Goal: Contribute content

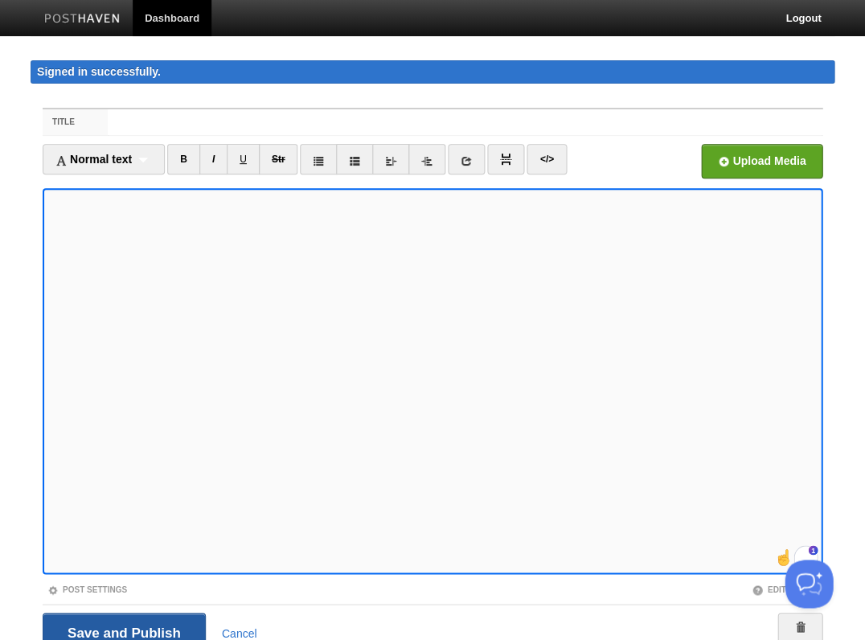
click at [122, 630] on input "Save and Publish" at bounding box center [124, 633] width 163 height 40
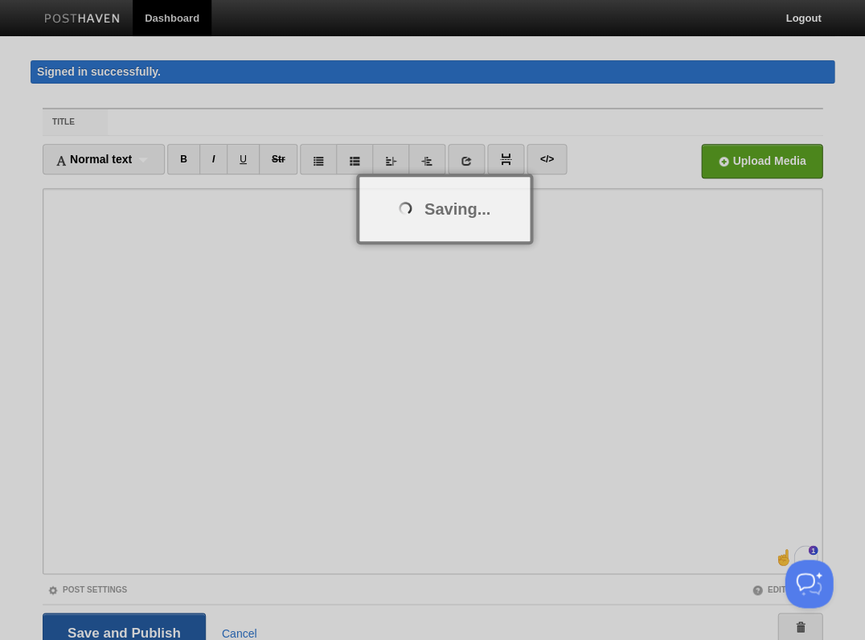
scroll to position [10, 0]
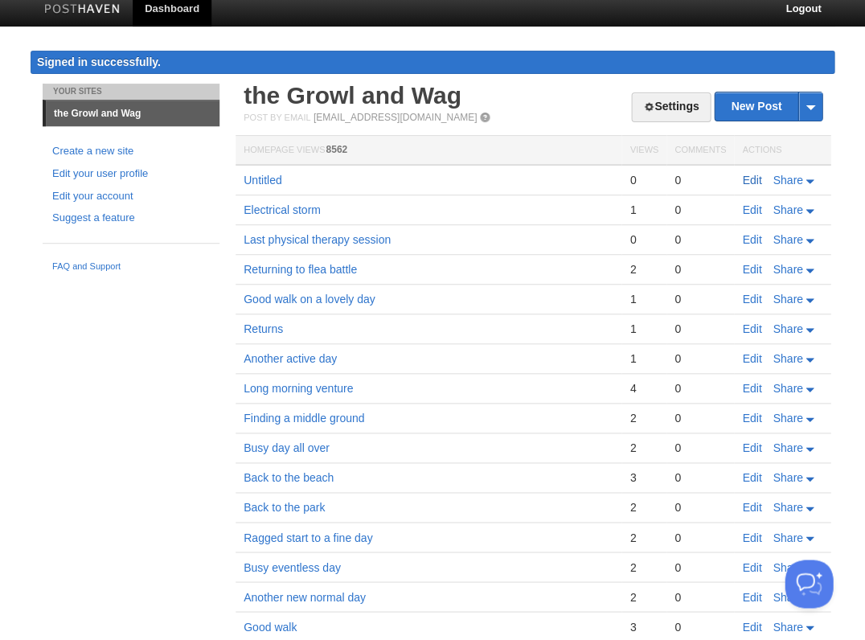
click at [752, 174] on link "Edit" at bounding box center [751, 180] width 19 height 13
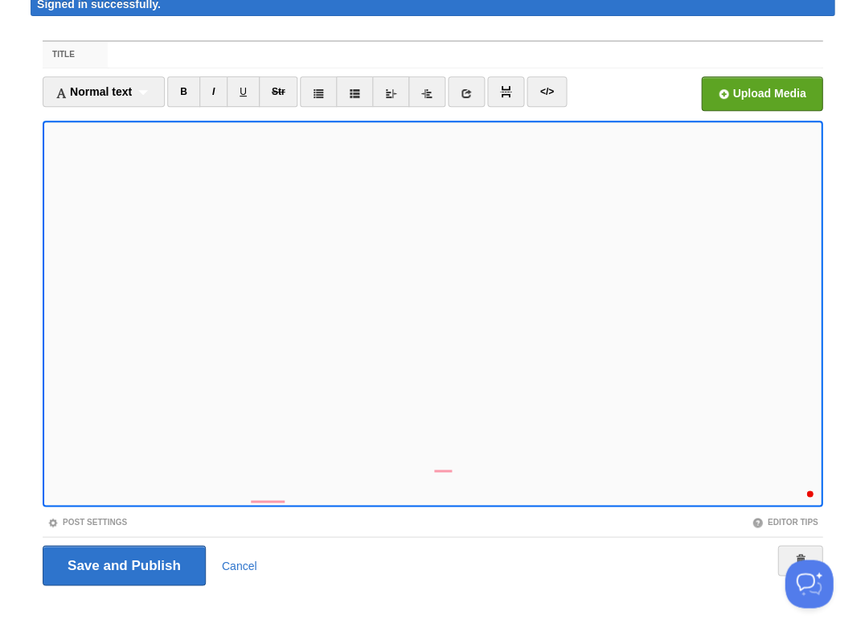
scroll to position [29, 0]
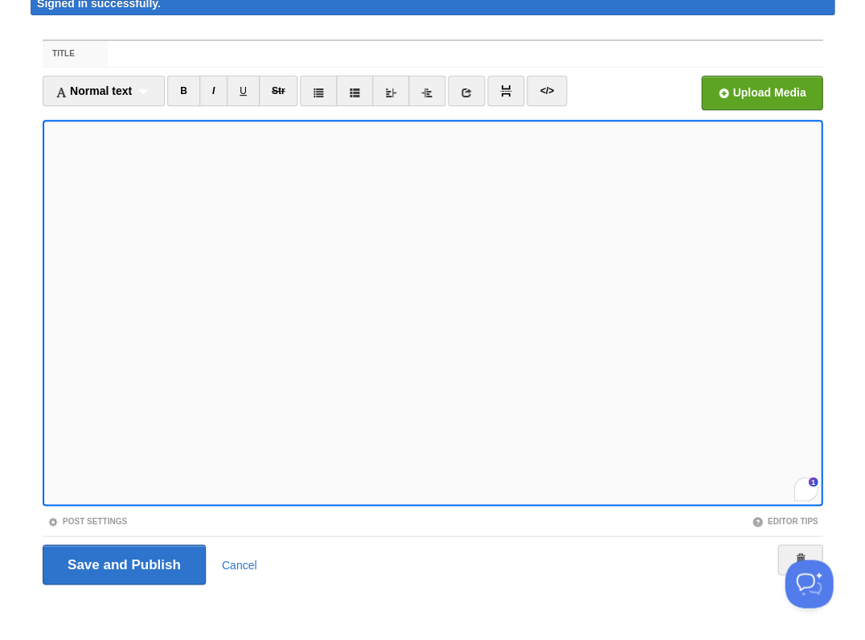
scroll to position [125, 0]
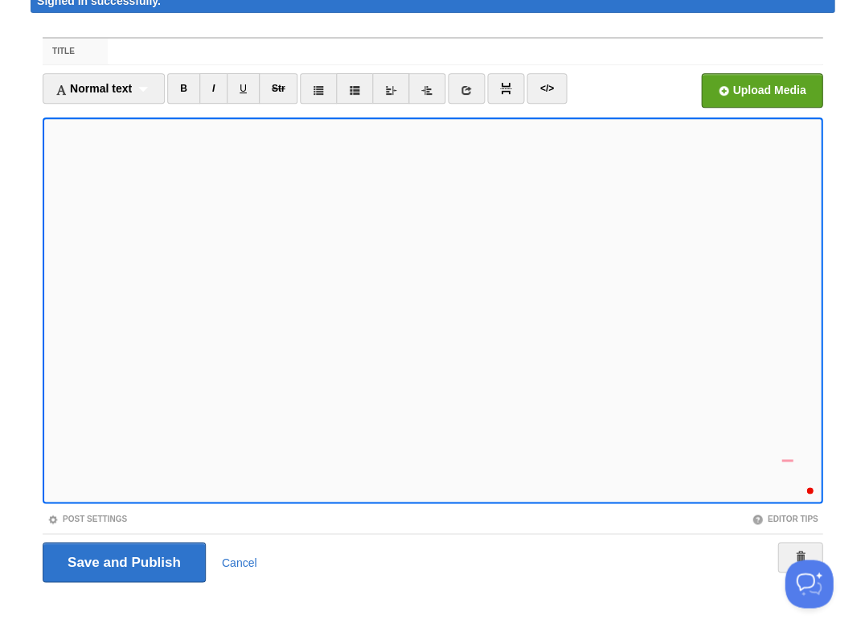
scroll to position [170, 0]
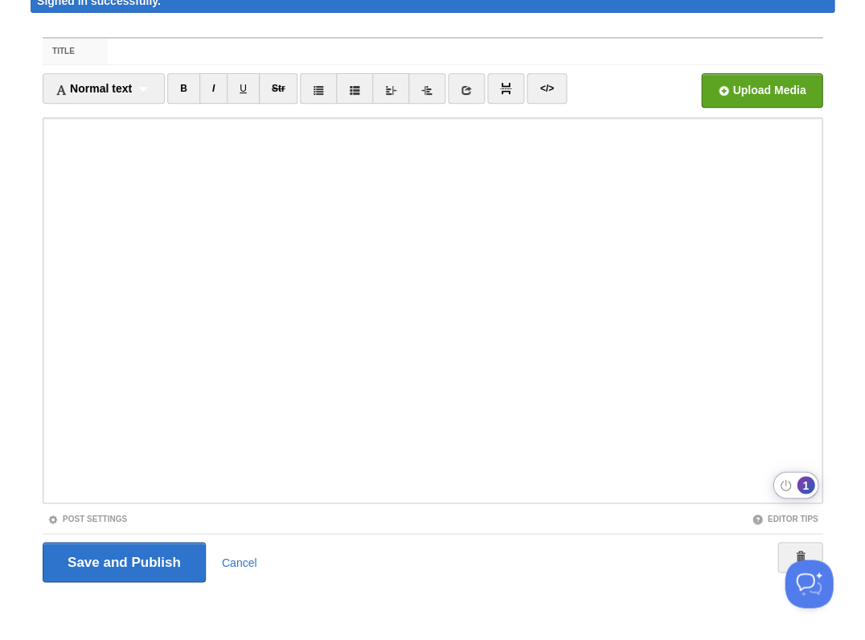
click at [797, 482] on div "1" at bounding box center [806, 485] width 18 height 18
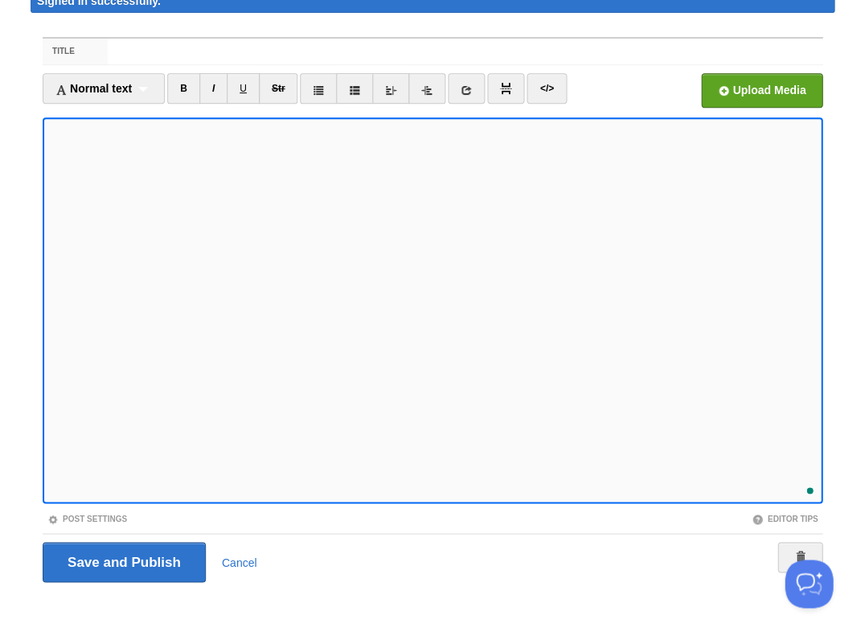
scroll to position [260, 0]
click at [122, 560] on input "Save and Publish" at bounding box center [124, 562] width 163 height 40
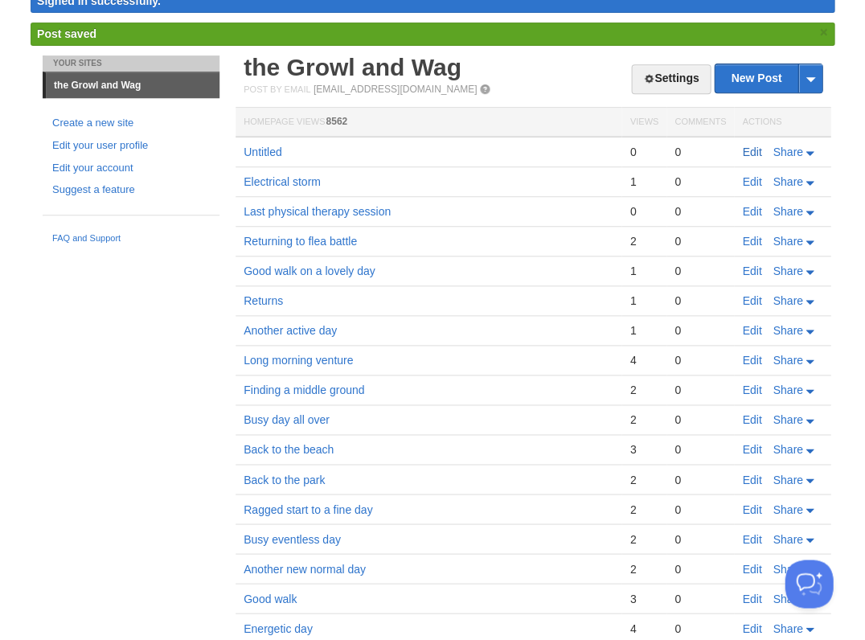
click at [751, 146] on link "Edit" at bounding box center [751, 152] width 19 height 13
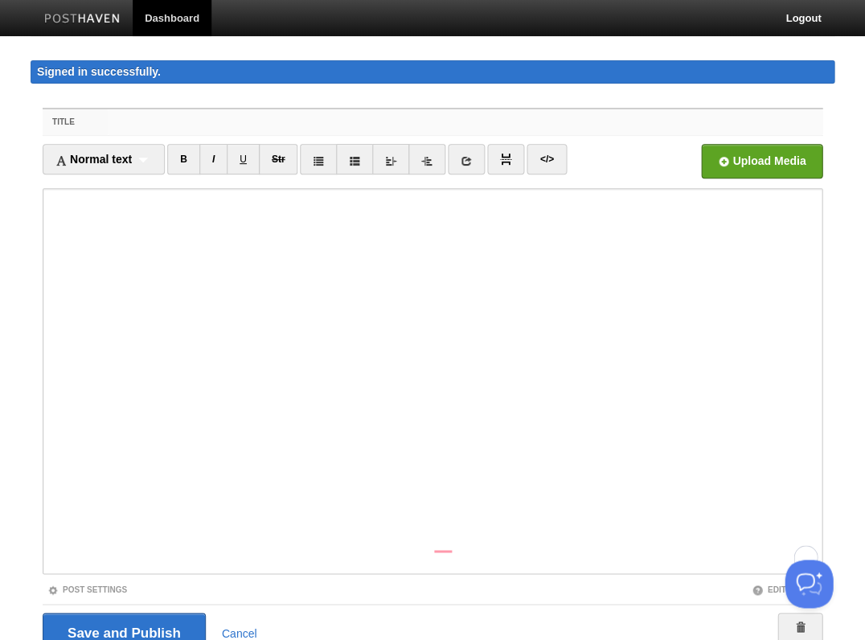
click at [168, 122] on input "Title" at bounding box center [465, 122] width 715 height 26
type input "Simple day of vacuuming"
click at [178, 122] on input "Simple day of vacuuming" at bounding box center [465, 122] width 715 height 26
drag, startPoint x: 178, startPoint y: 122, endPoint x: 251, endPoint y: 125, distance: 72.4
click at [251, 122] on input "Simple day of vacuuming" at bounding box center [465, 122] width 715 height 26
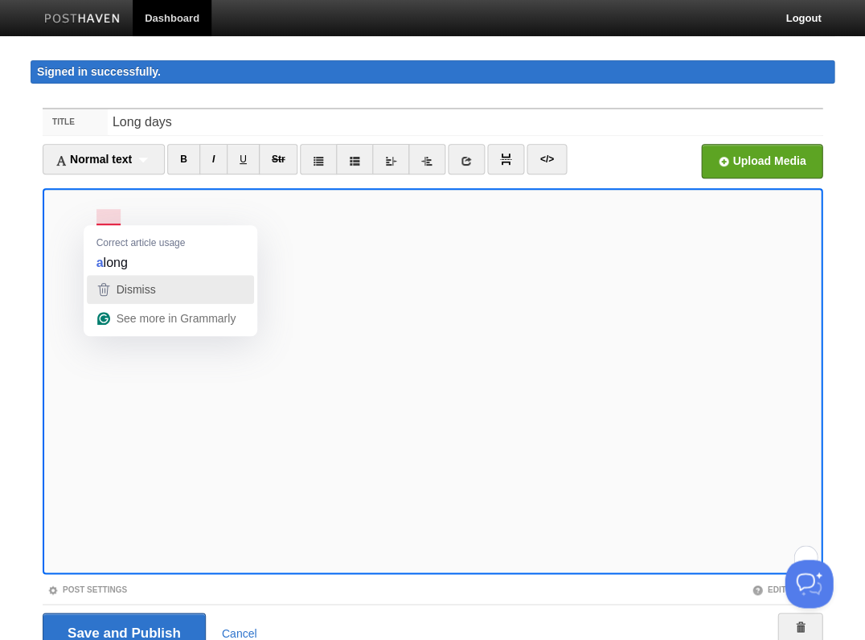
click at [116, 279] on div "Dismiss" at bounding box center [134, 289] width 43 height 24
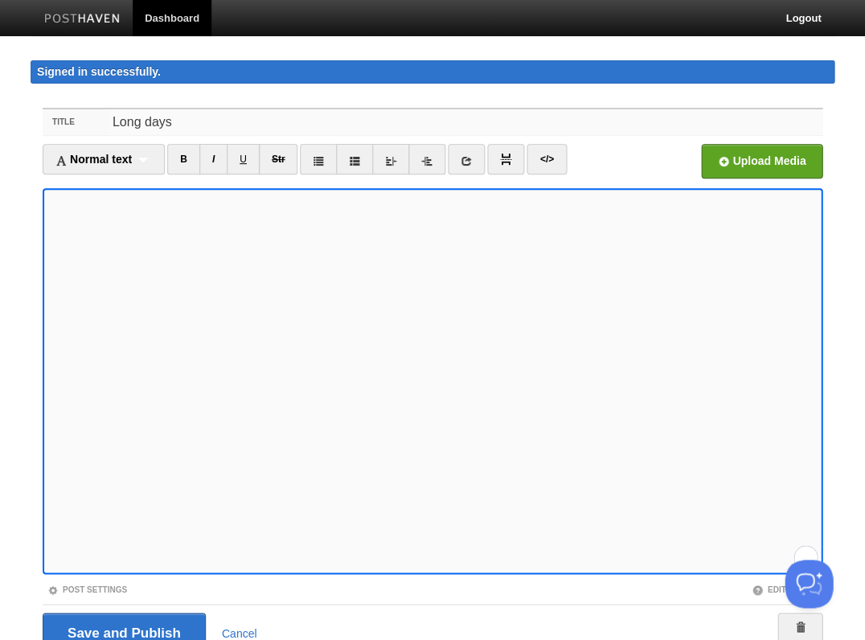
click at [154, 124] on input "Long days" at bounding box center [465, 122] width 715 height 26
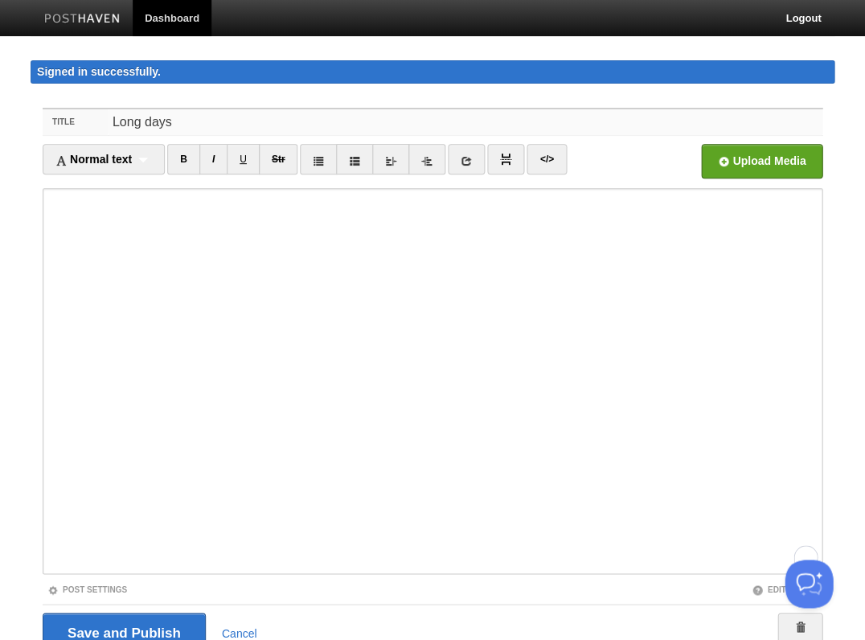
click at [154, 124] on input "Long days" at bounding box center [465, 122] width 715 height 26
type input "Long runs"
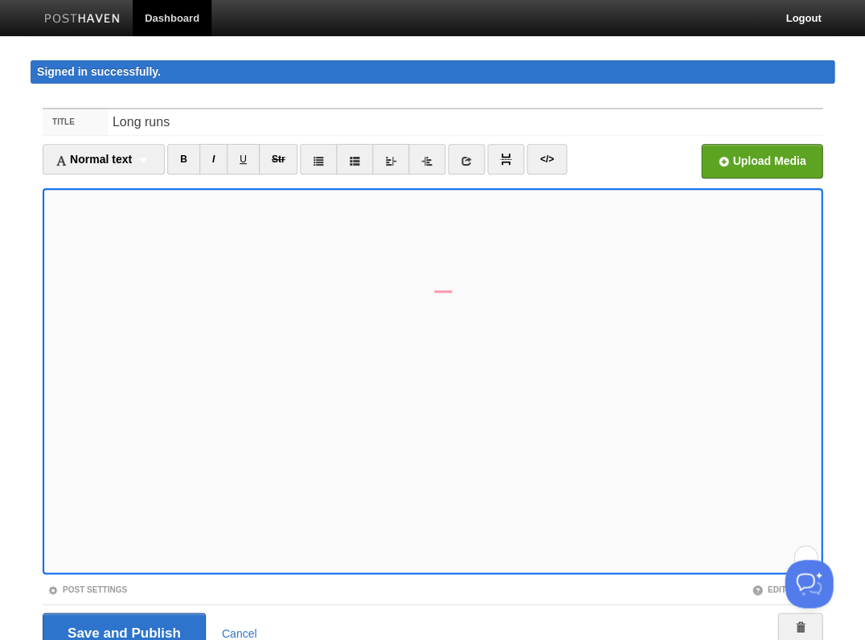
scroll to position [71, 0]
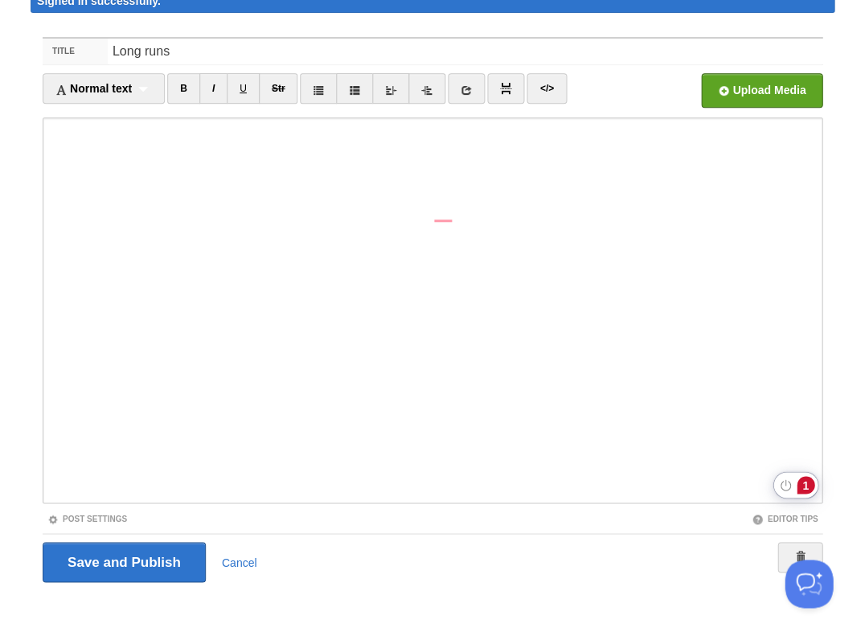
click at [804, 482] on div "1" at bounding box center [806, 485] width 18 height 18
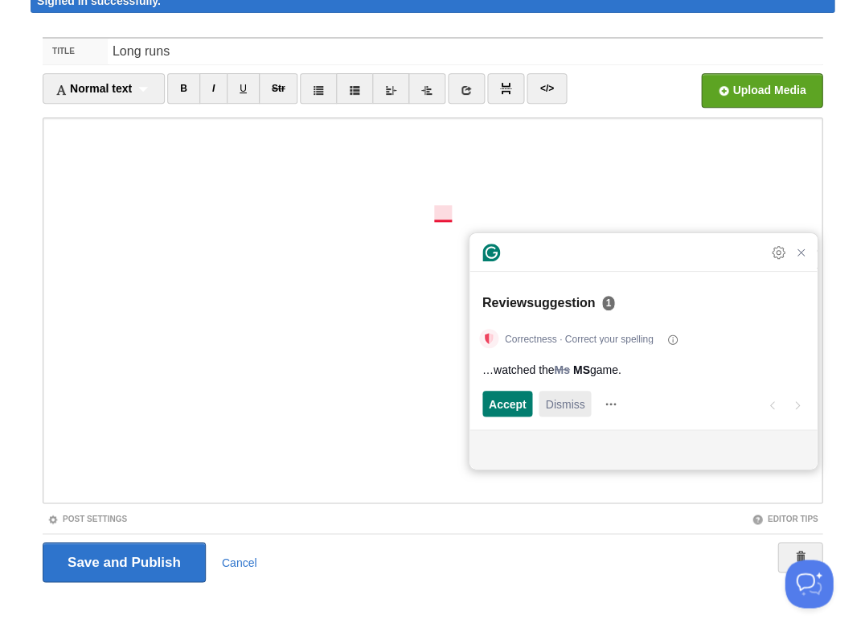
click at [553, 402] on span "Dismiss" at bounding box center [564, 404] width 39 height 17
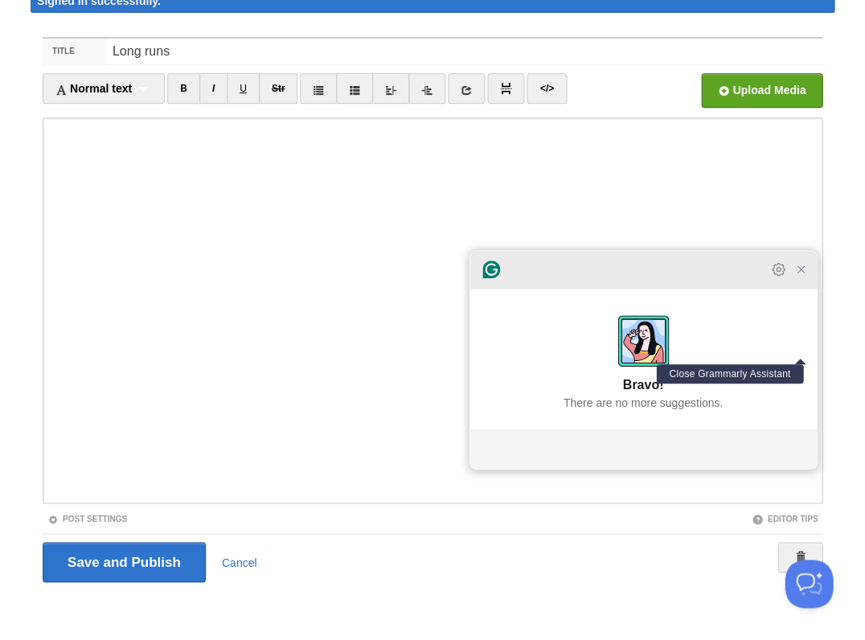
click at [800, 276] on icon "Close Grammarly Assistant" at bounding box center [800, 269] width 13 height 13
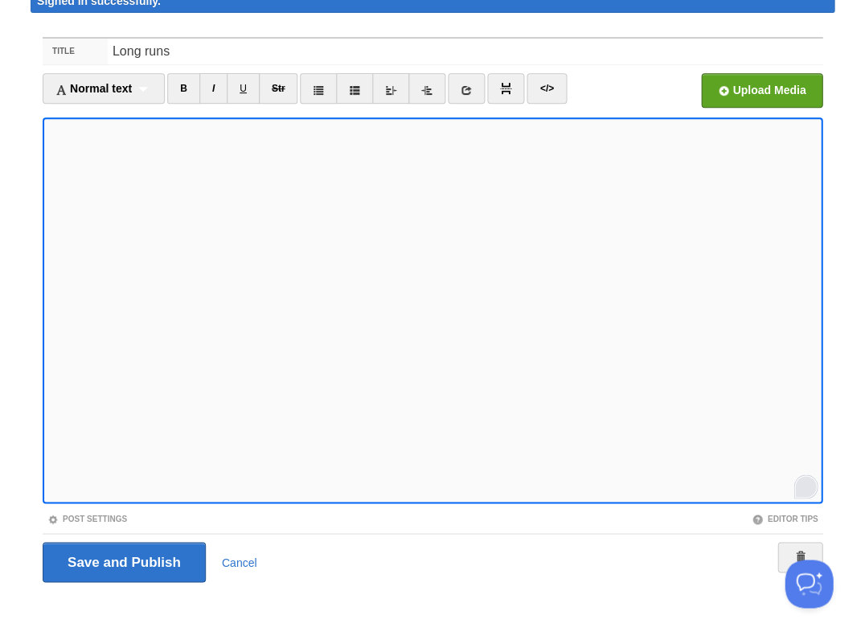
scroll to position [0, 0]
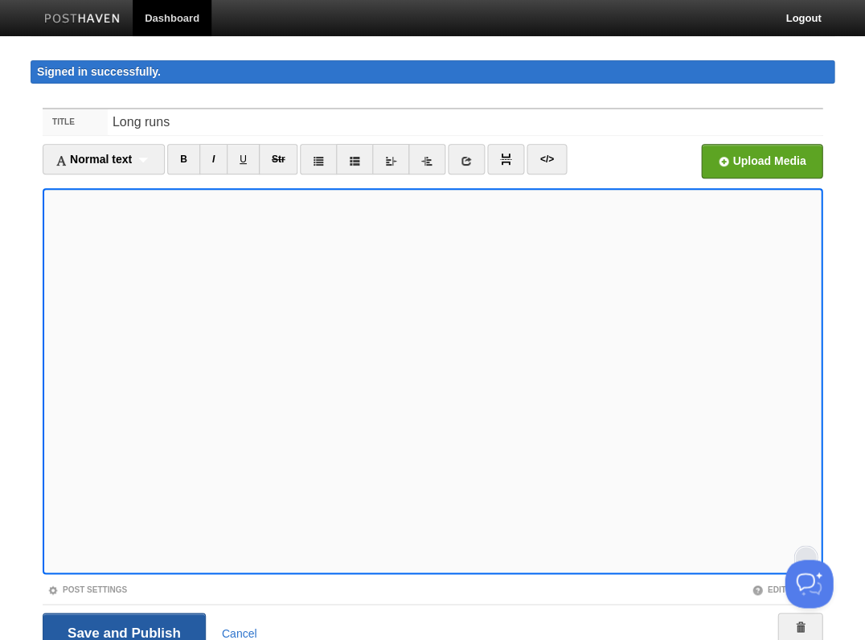
click at [122, 630] on input "Save and Publish" at bounding box center [124, 633] width 163 height 40
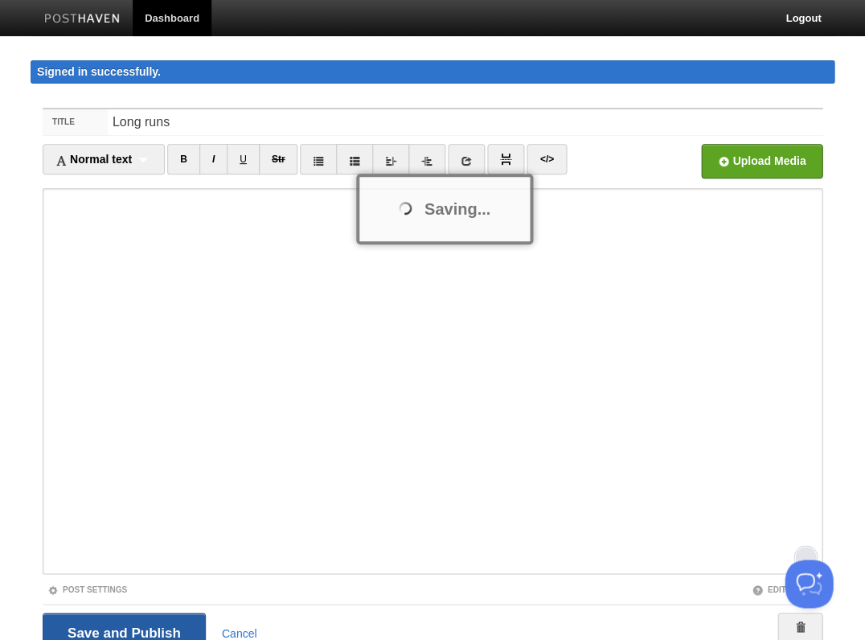
scroll to position [10, 0]
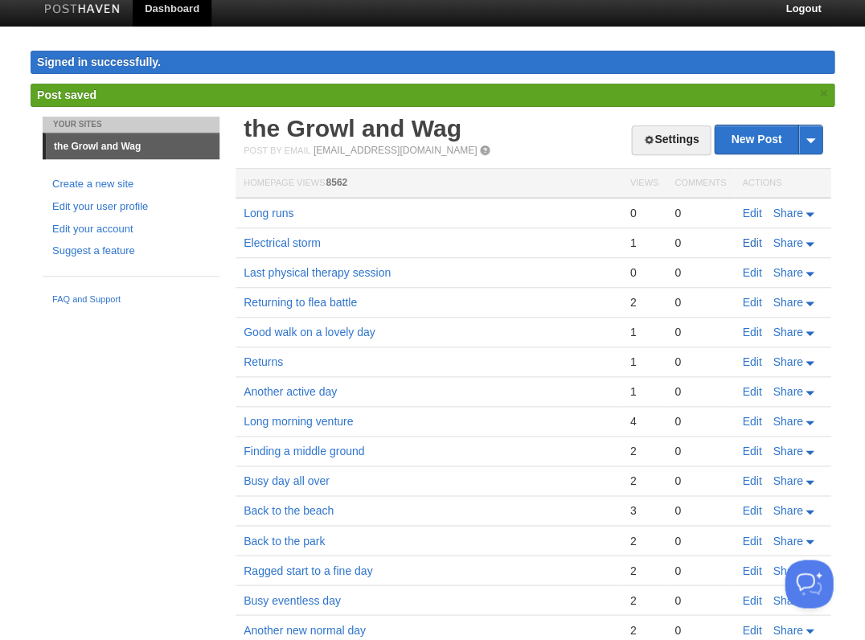
click at [746, 239] on link "Edit" at bounding box center [751, 242] width 19 height 13
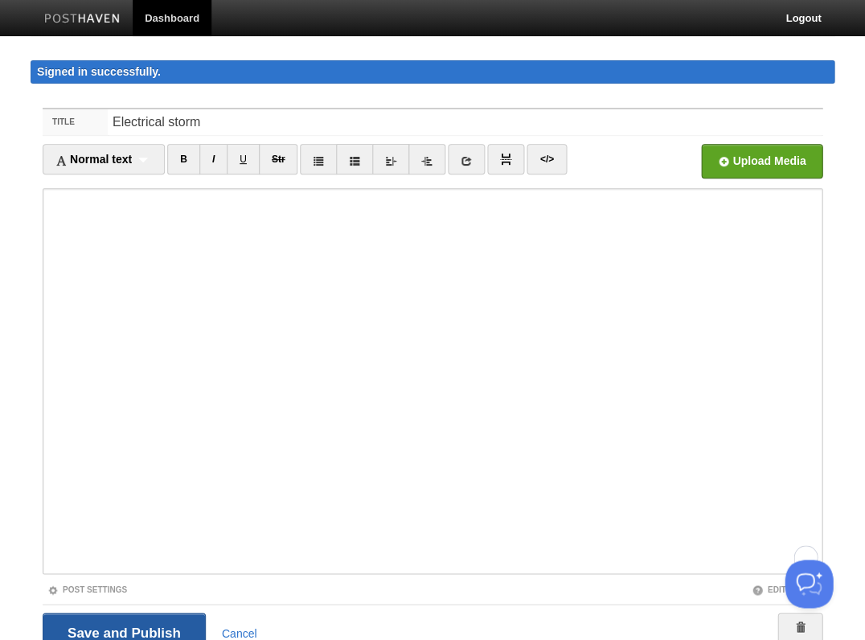
click at [129, 629] on input "Save and Publish" at bounding box center [124, 633] width 163 height 40
